Goal: Information Seeking & Learning: Compare options

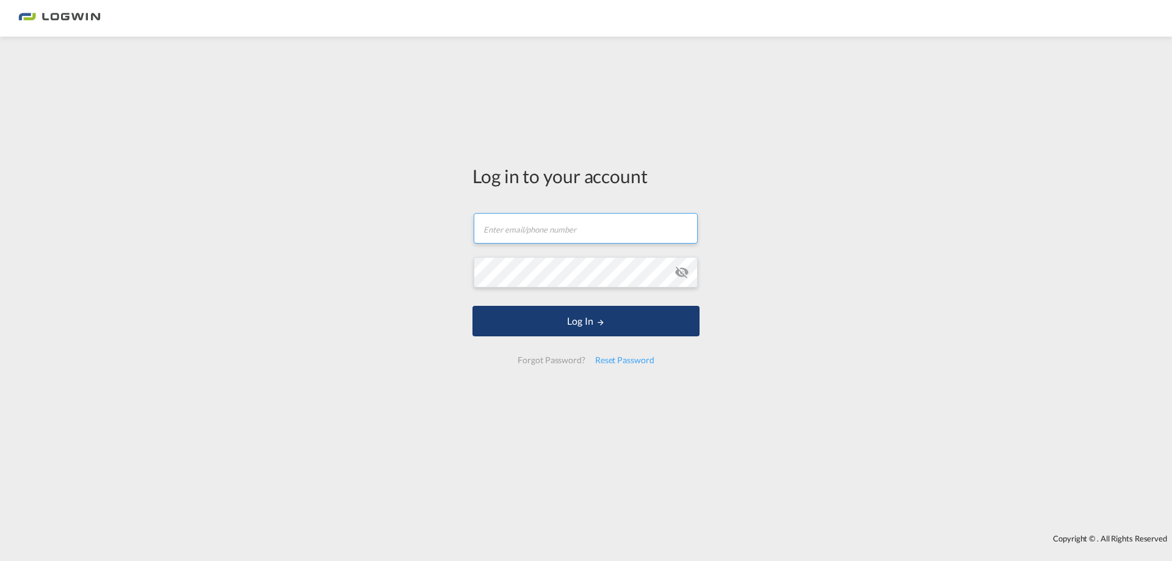
type input "[PERSON_NAME][EMAIL_ADDRESS][DOMAIN_NAME]"
click at [600, 327] on button "Log In" at bounding box center [585, 321] width 227 height 31
